Goal: Transaction & Acquisition: Purchase product/service

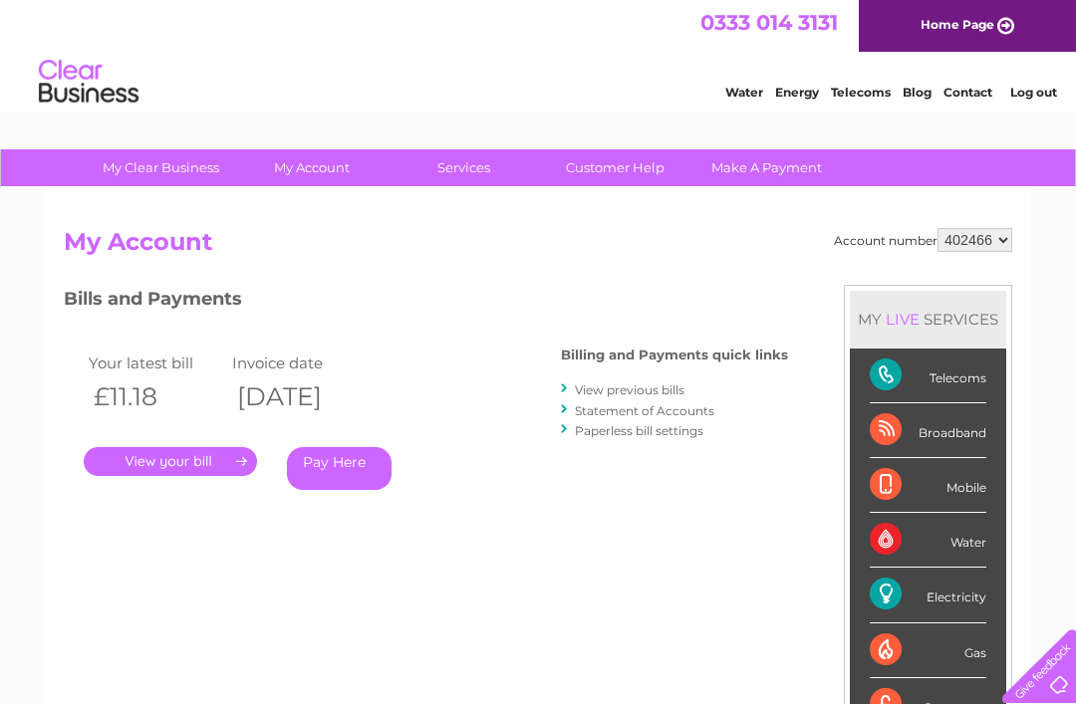
click at [340, 479] on link "Pay Here" at bounding box center [339, 468] width 105 height 43
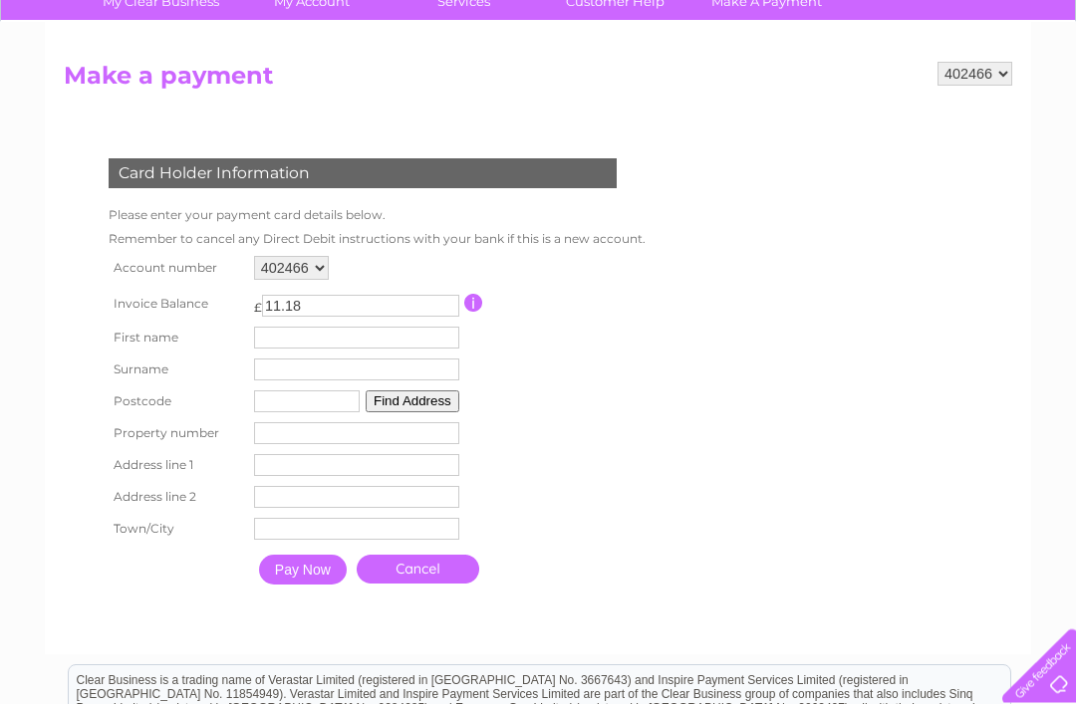
scroll to position [167, 0]
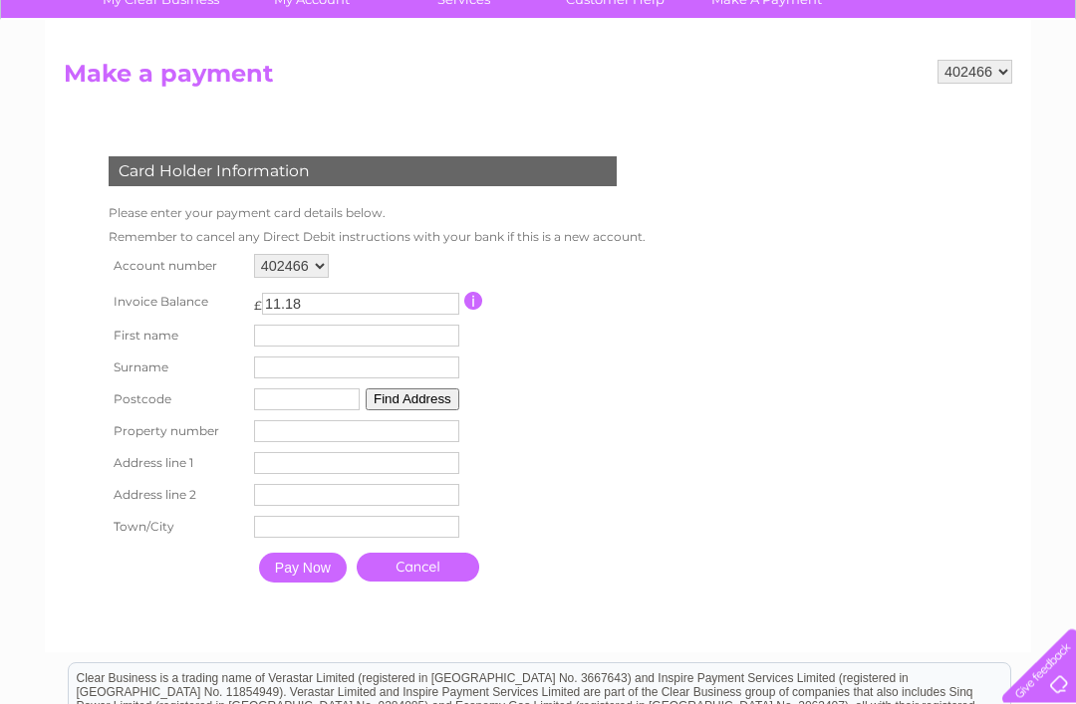
click at [322, 584] on input "Pay Now" at bounding box center [303, 569] width 88 height 30
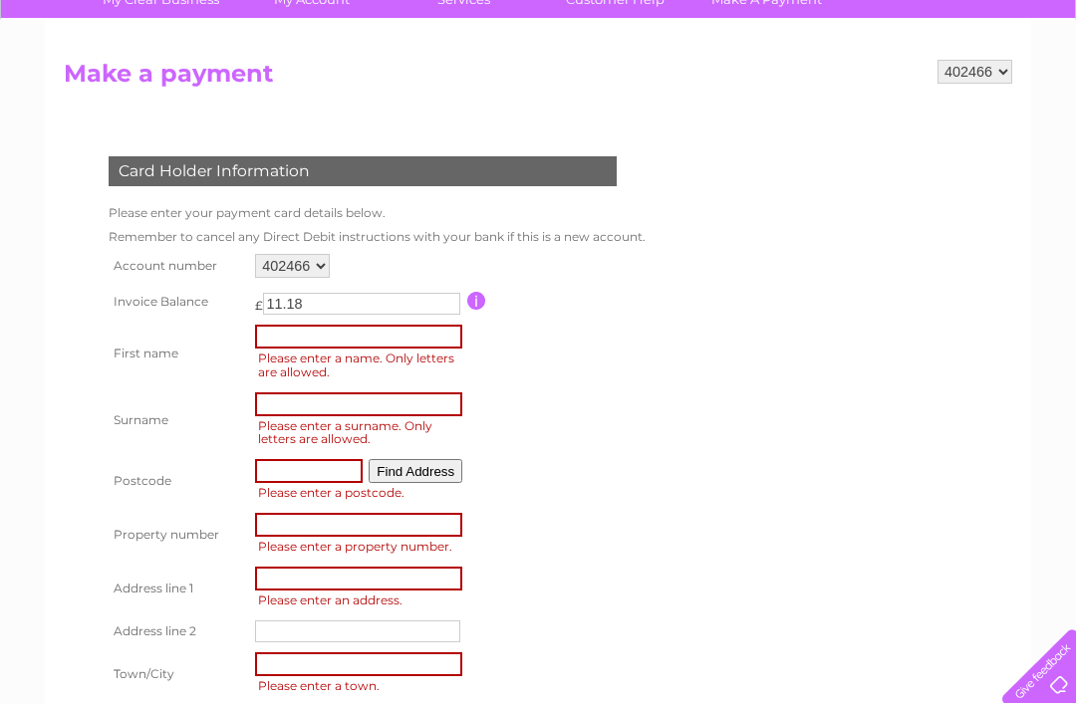
click at [355, 341] on input "text" at bounding box center [358, 337] width 207 height 24
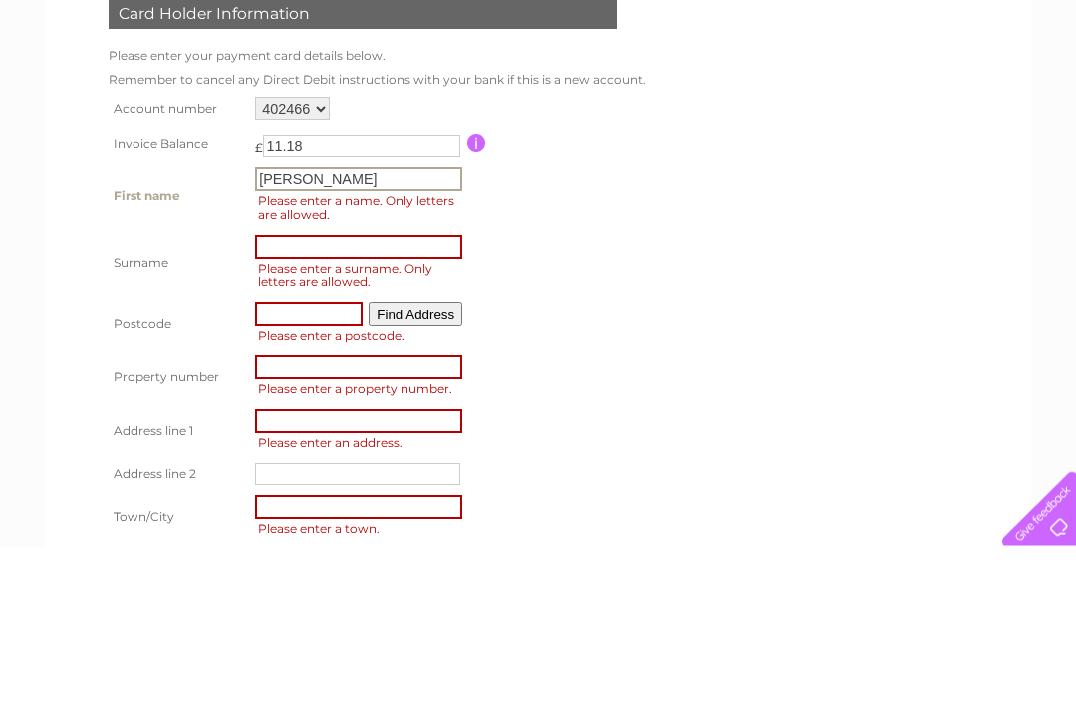
type input "Garry"
click at [354, 393] on input "text" at bounding box center [358, 405] width 207 height 24
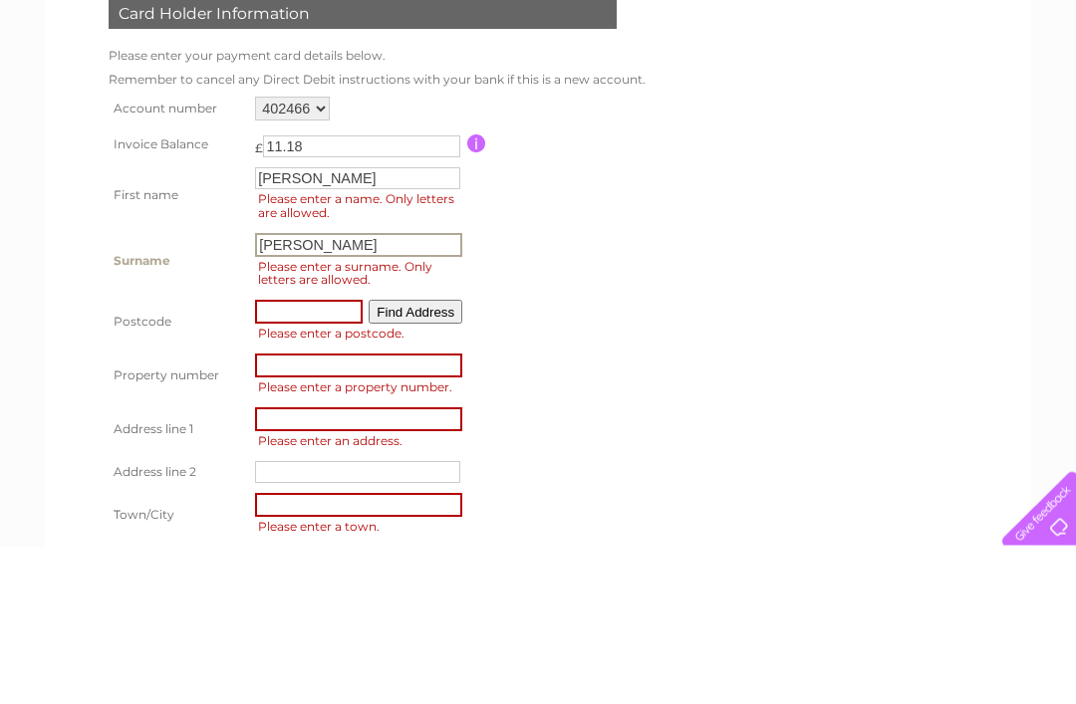
type input "Knowles"
click at [335, 458] on input "text" at bounding box center [309, 470] width 108 height 24
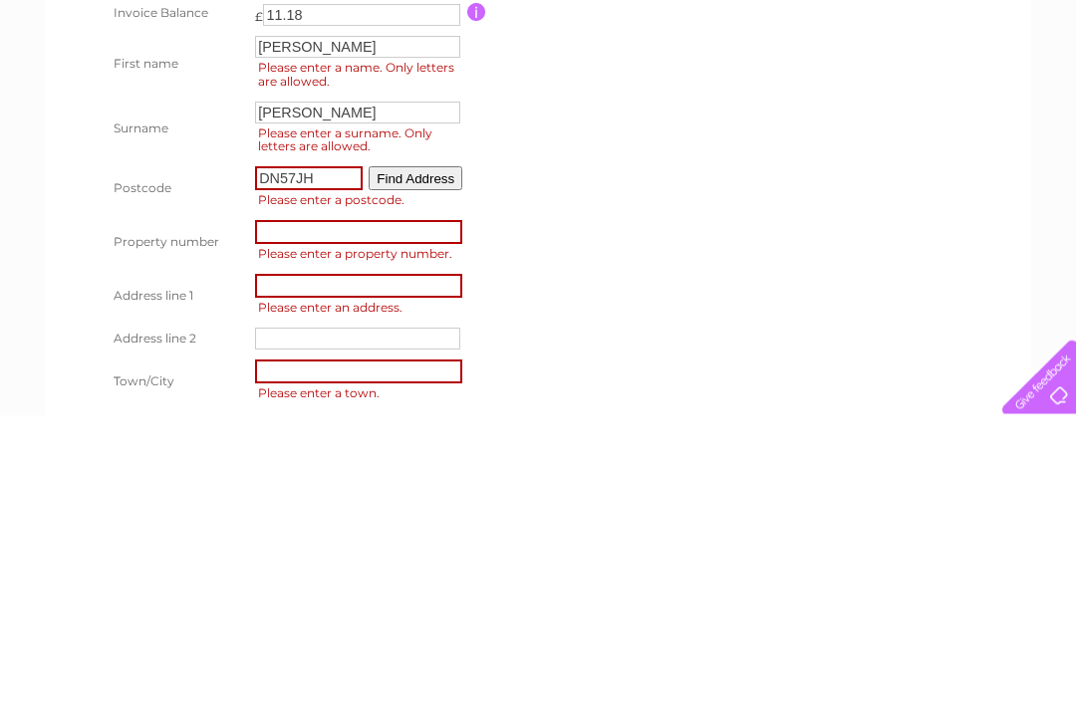
click at [390, 510] on input "number" at bounding box center [358, 522] width 207 height 24
click at [349, 456] on input "DN57JH" at bounding box center [308, 467] width 106 height 22
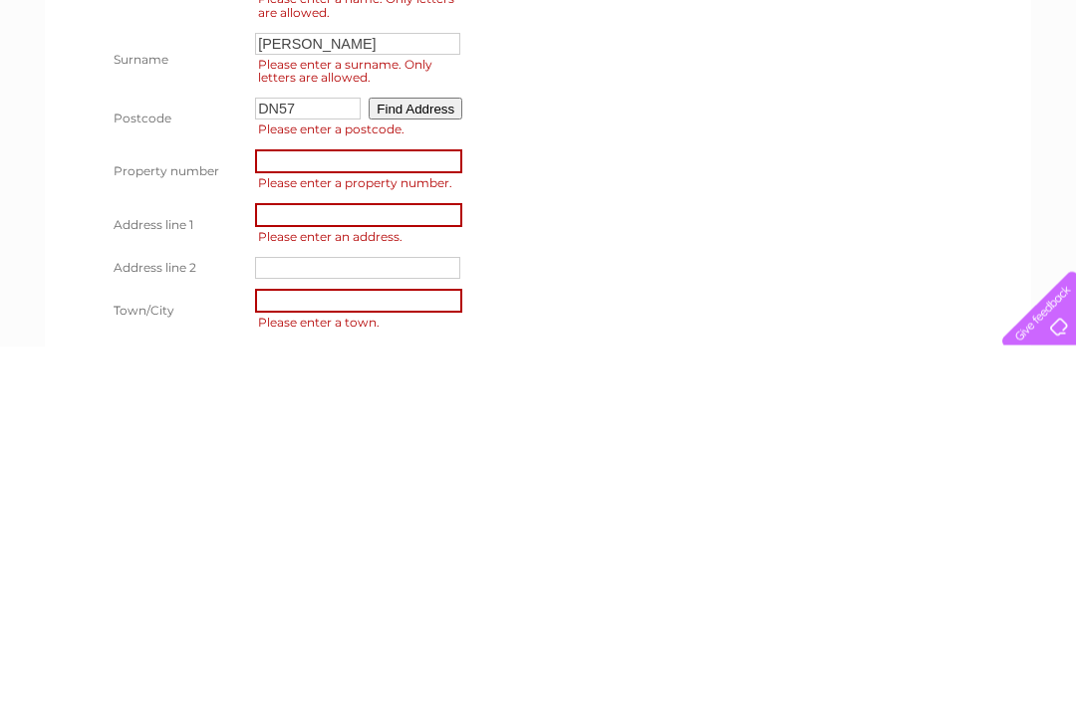
scroll to position [200, 0]
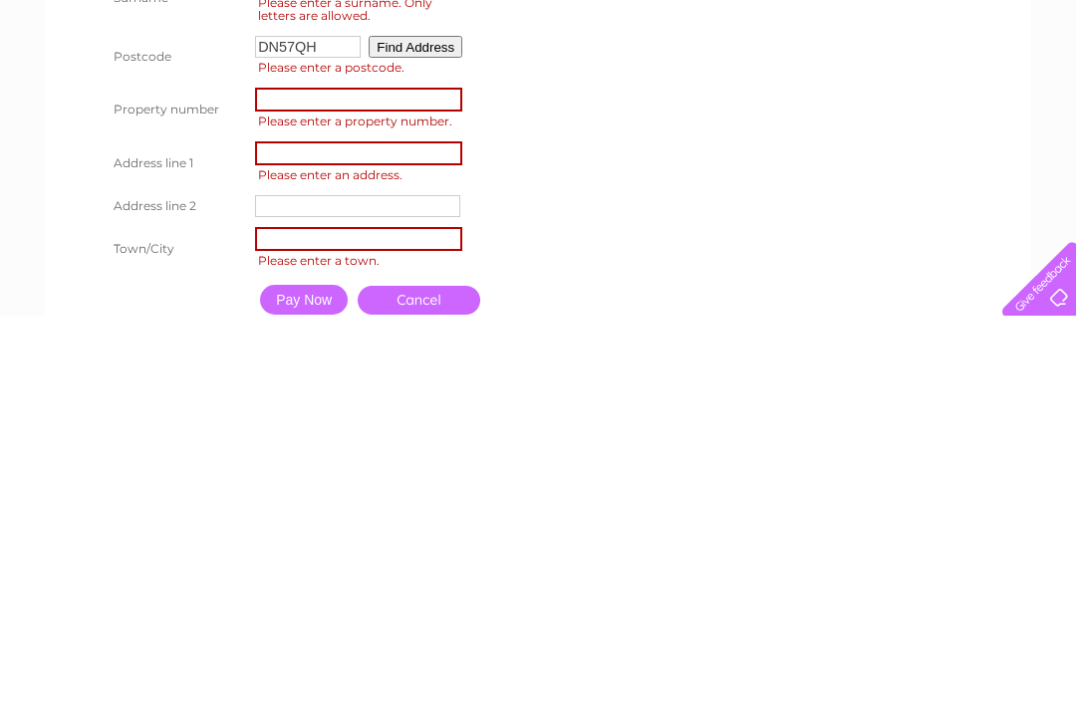
type input "DN57QH"
click at [396, 475] on input "number" at bounding box center [358, 487] width 207 height 24
type input "30"
click at [402, 529] on input "text" at bounding box center [358, 541] width 207 height 24
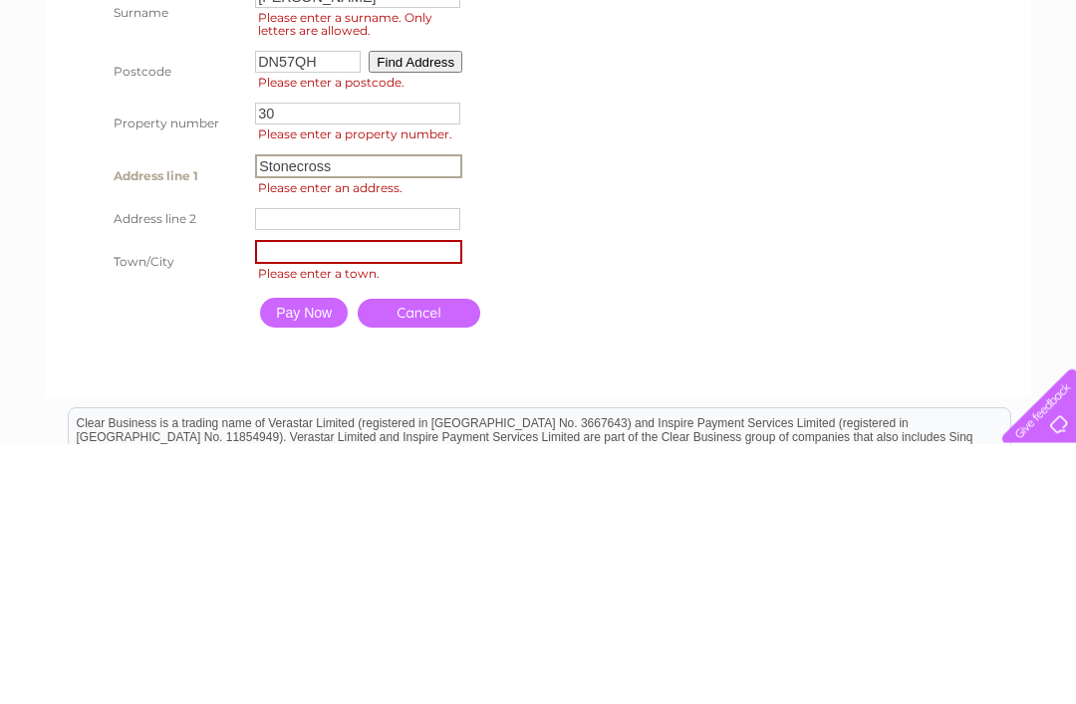
scroll to position [319, 0]
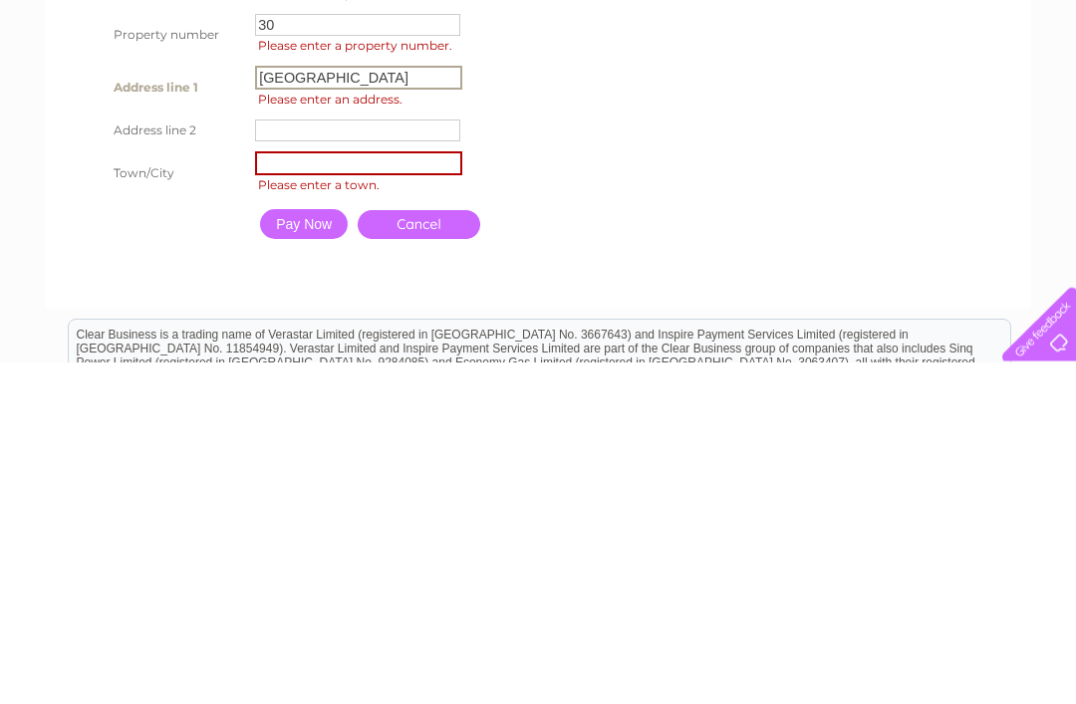
type input "Stonecross Drive"
click at [346, 462] on input "text" at bounding box center [357, 473] width 205 height 22
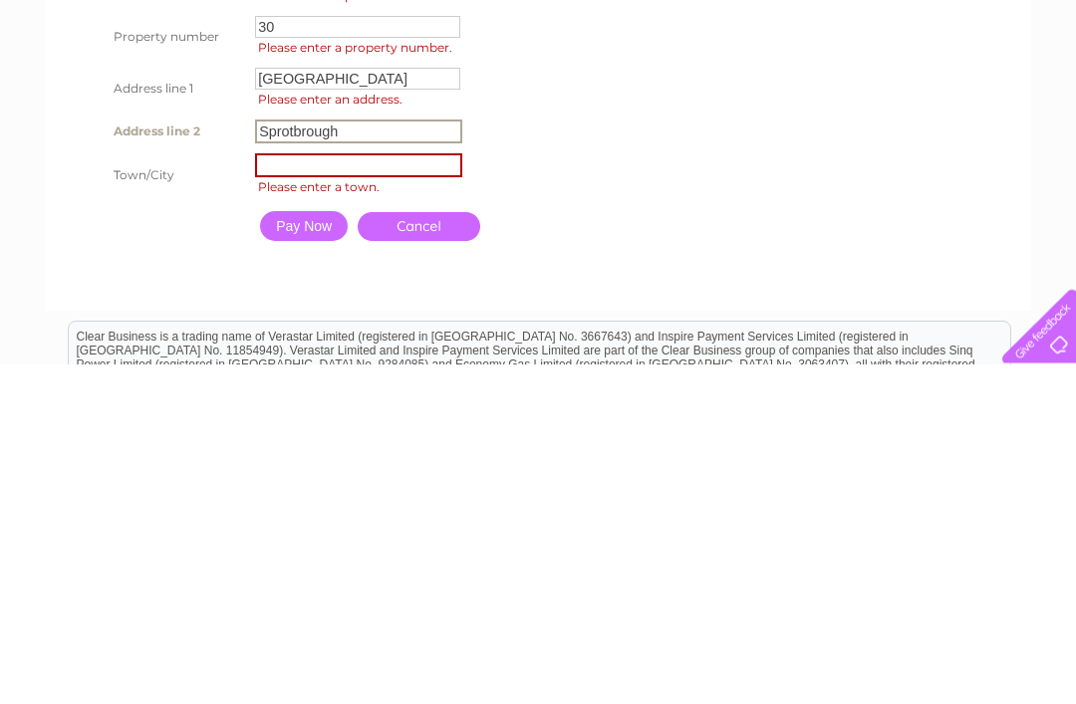
type input "Sprotbrough"
click at [374, 494] on input "text" at bounding box center [358, 506] width 207 height 24
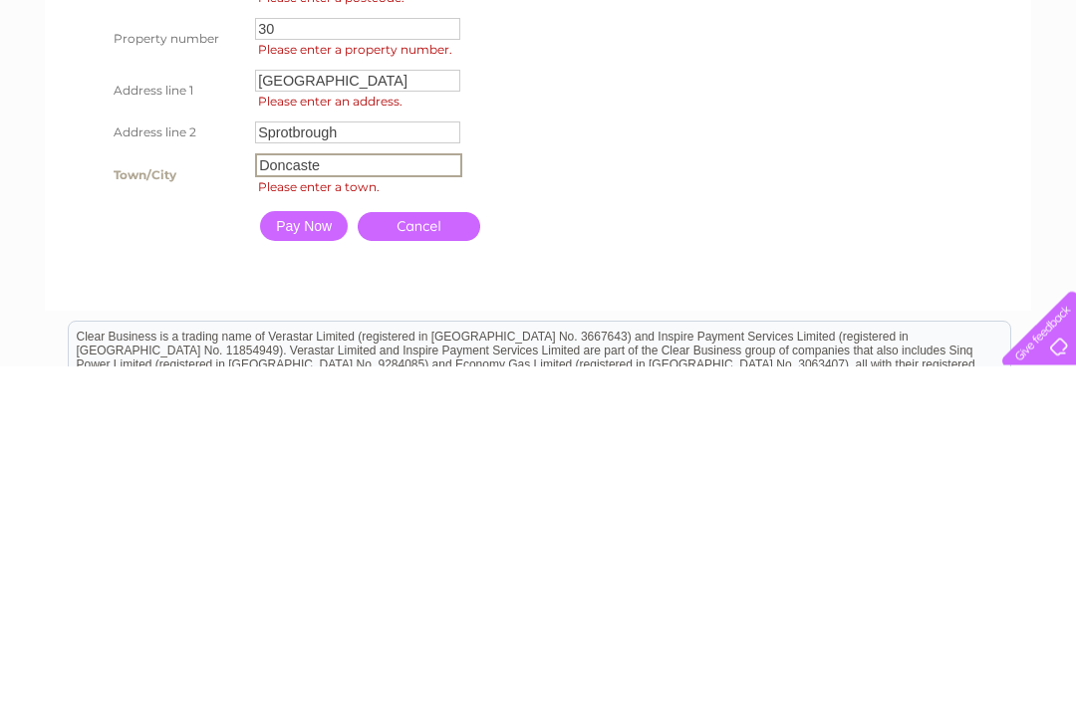
type input "Doncaster"
click at [323, 550] on input "Pay Now" at bounding box center [304, 565] width 88 height 30
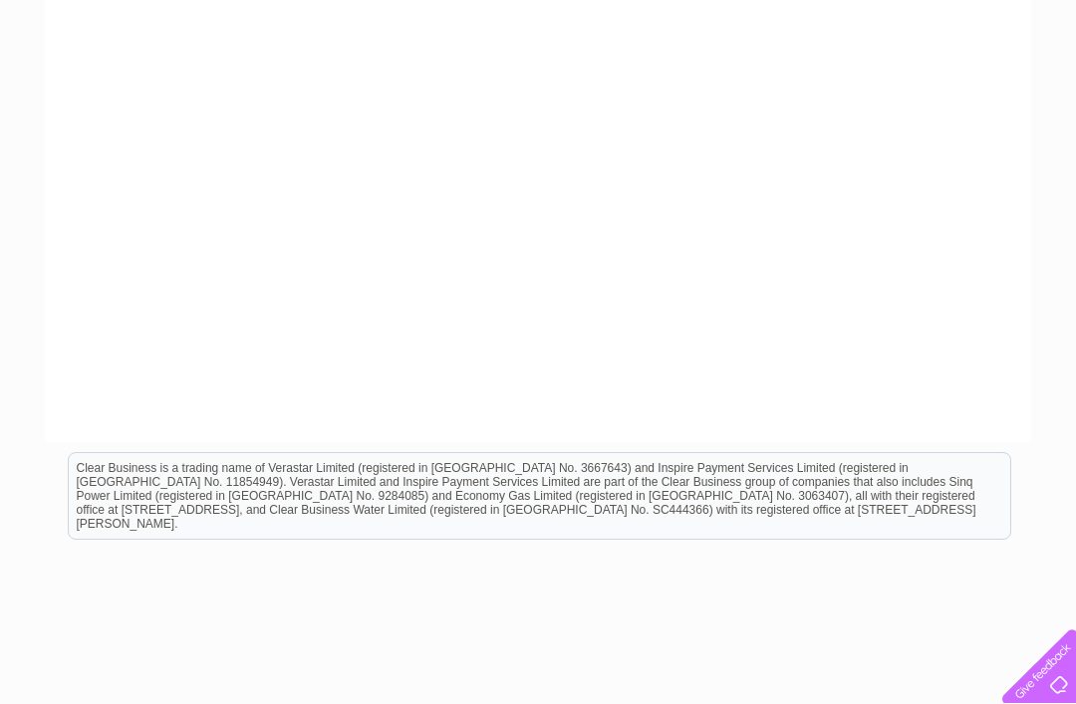
scroll to position [791, 0]
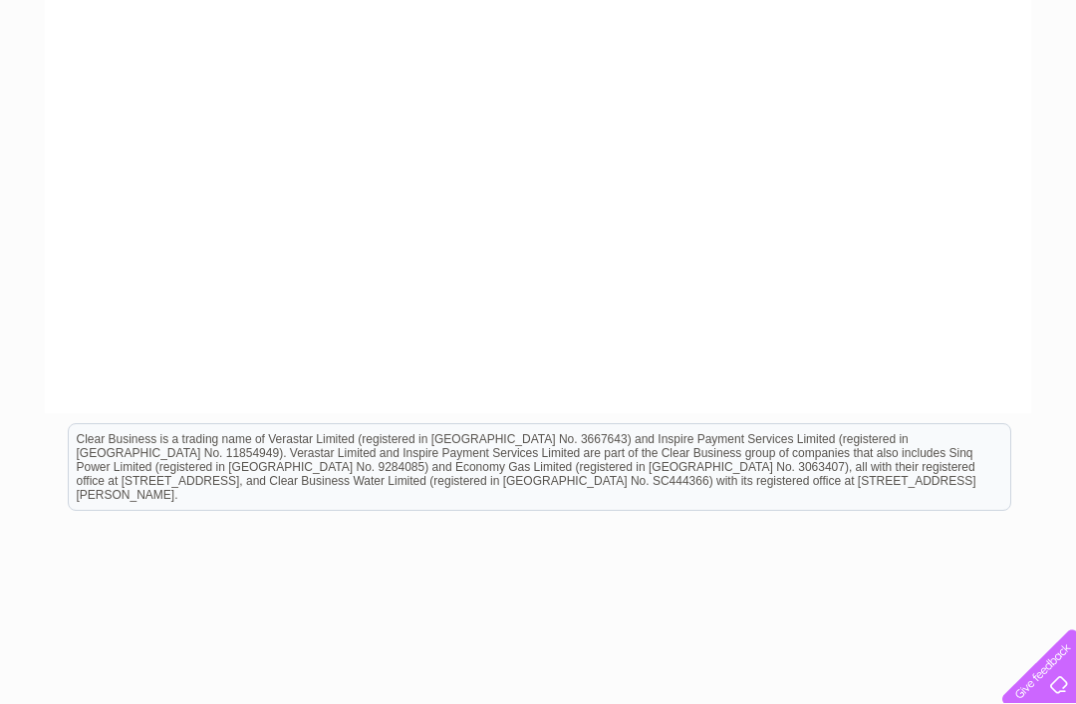
click at [929, 541] on html "Clear Business is a trading name of Verastar Limited (registered in [GEOGRAPHIC…" at bounding box center [538, 476] width 1076 height 127
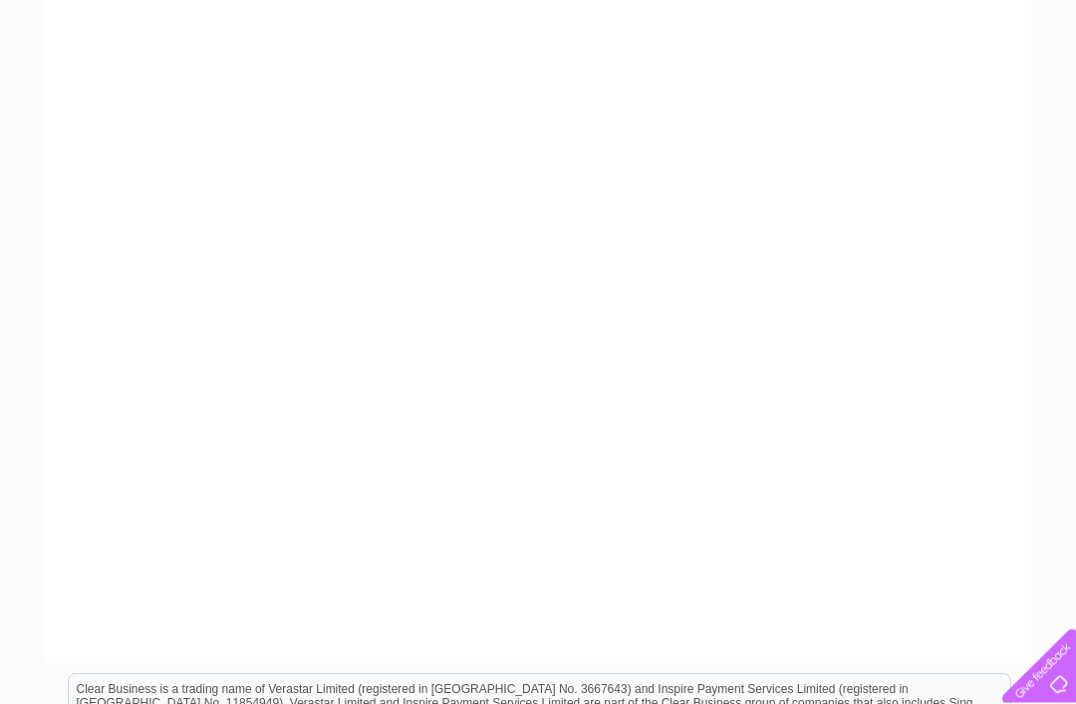
scroll to position [541, 0]
